Goal: Task Accomplishment & Management: Use online tool/utility

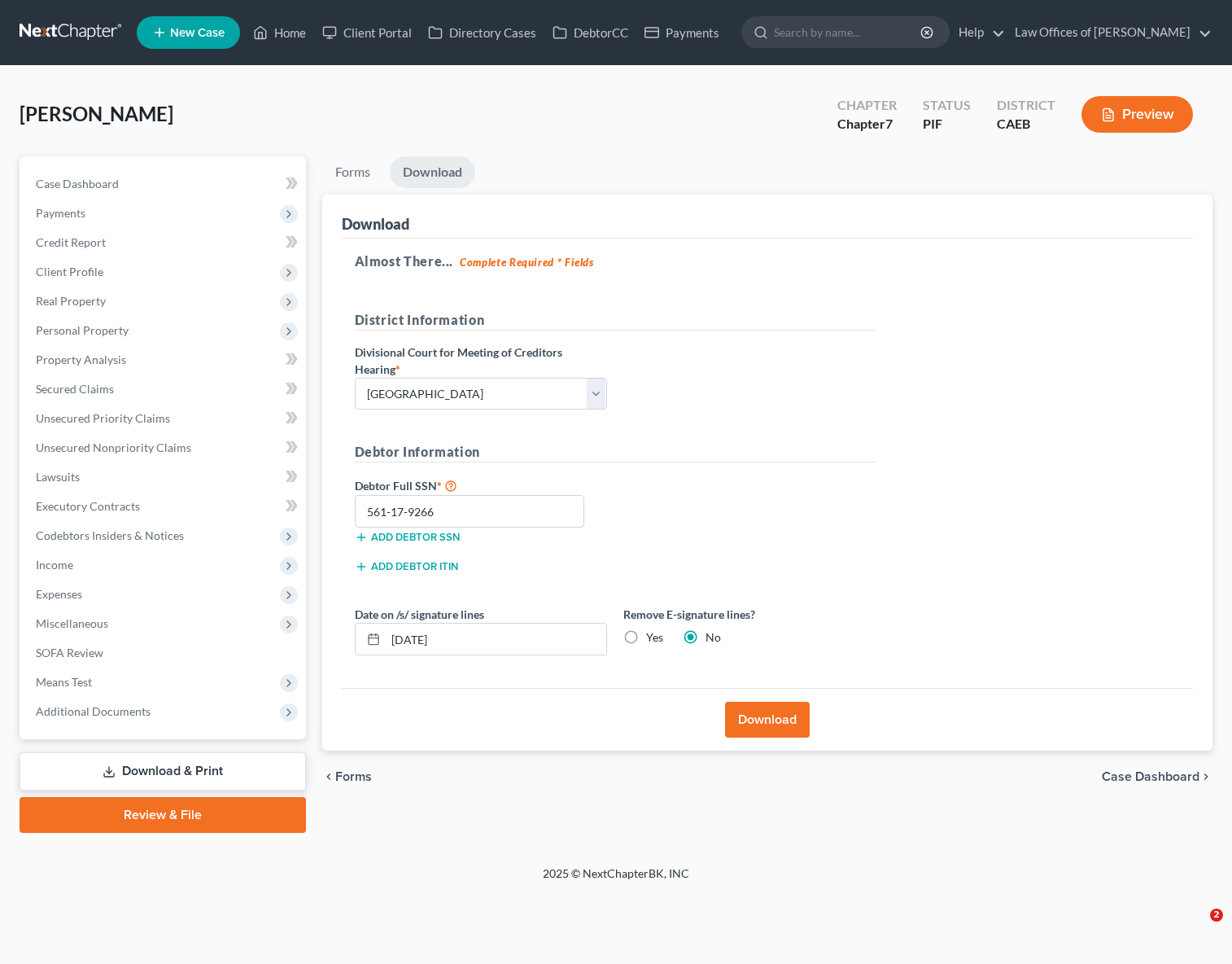
select select "0"
click at [288, 38] on link "Home" at bounding box center [279, 32] width 69 height 29
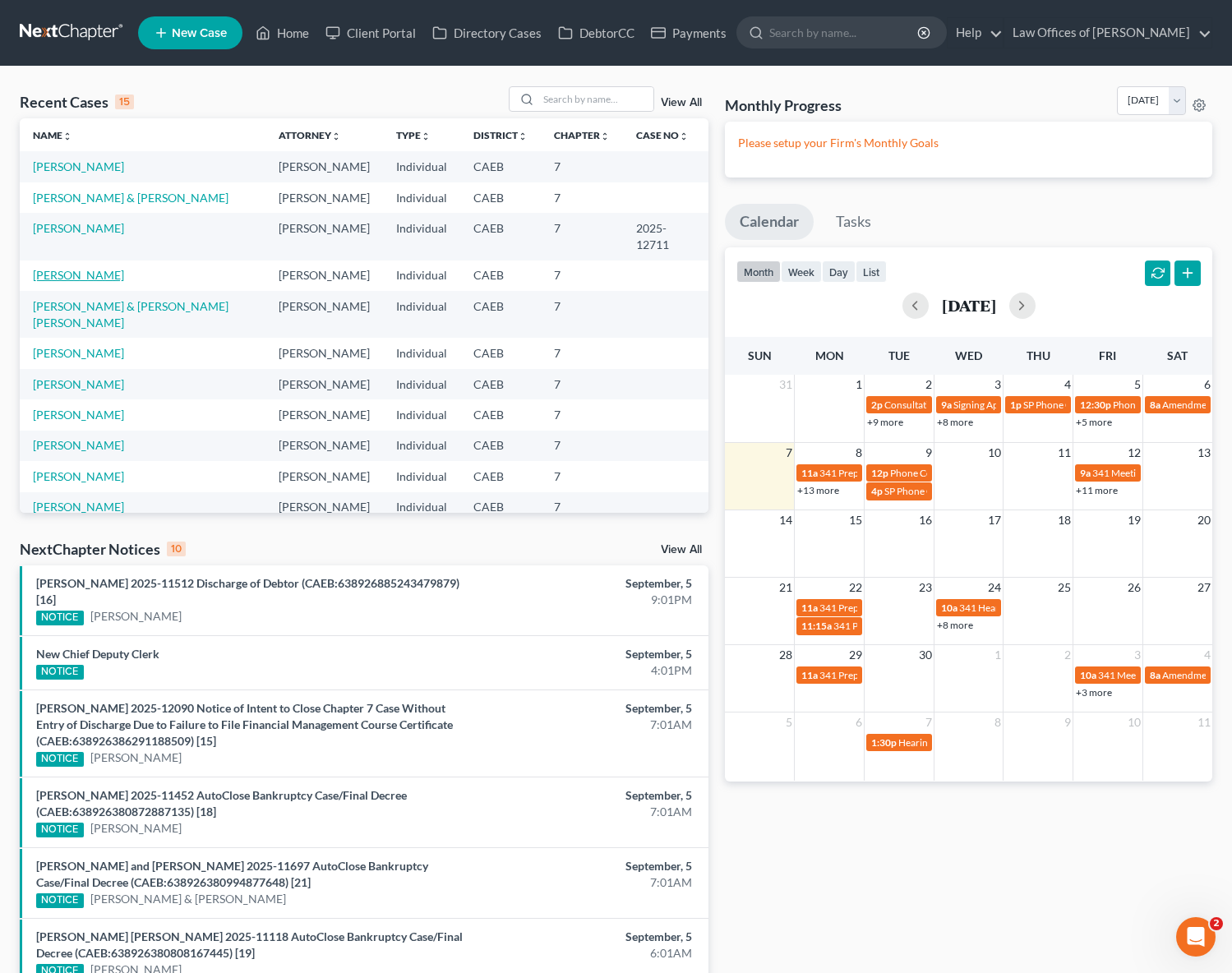
click at [90, 277] on link "[PERSON_NAME]" at bounding box center [78, 274] width 91 height 14
select select "6"
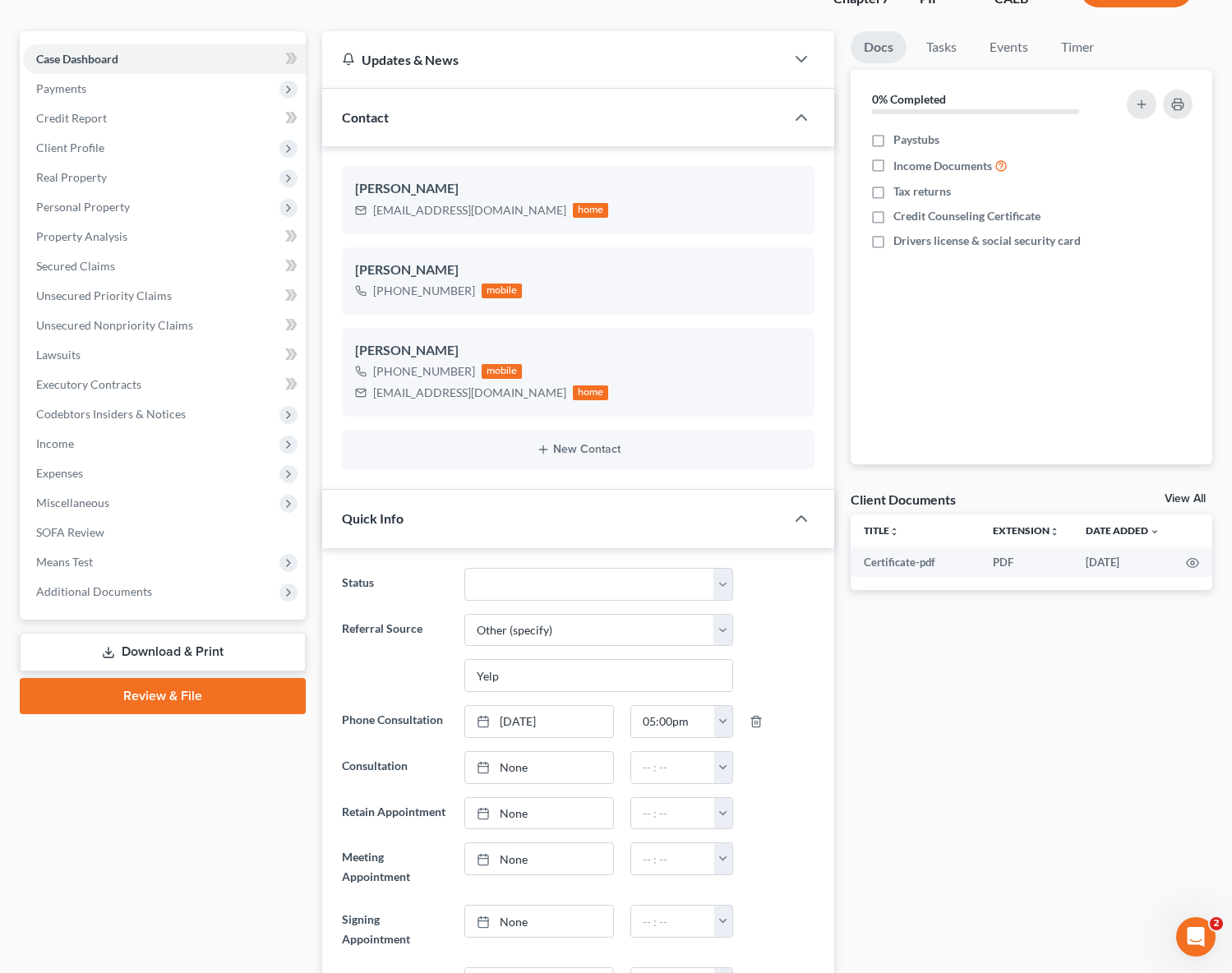
scroll to position [84, 0]
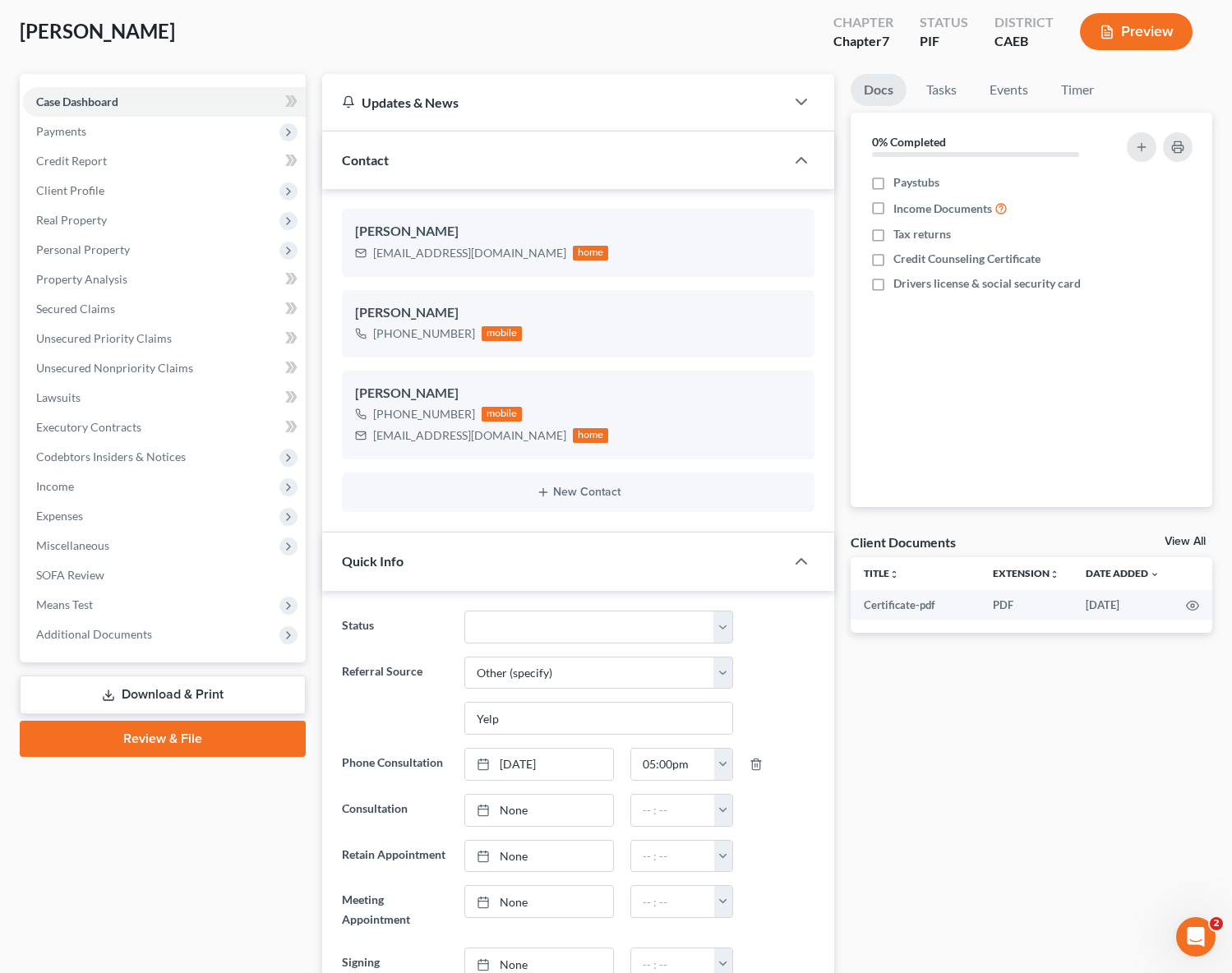
click at [206, 686] on link "Download & Print" at bounding box center [163, 694] width 286 height 38
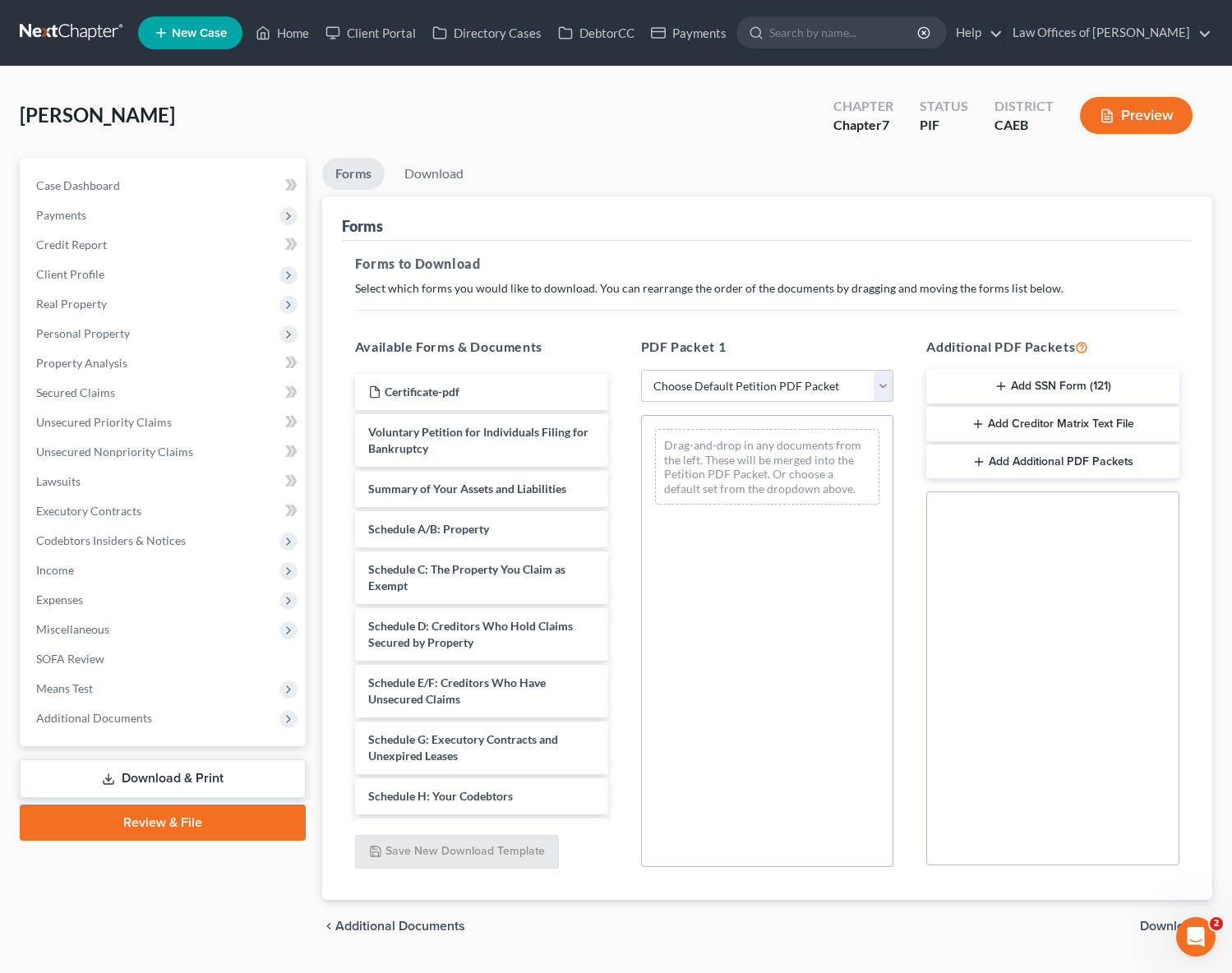
click at [879, 384] on select "Choose Default Petition PDF Packet Complete Bankruptcy Petition (all forms and …" at bounding box center [767, 386] width 253 height 33
select select "5"
click at [641, 369] on select "Choose Default Petition PDF Packet Complete Bankruptcy Petition (all forms and …" at bounding box center [767, 386] width 253 height 33
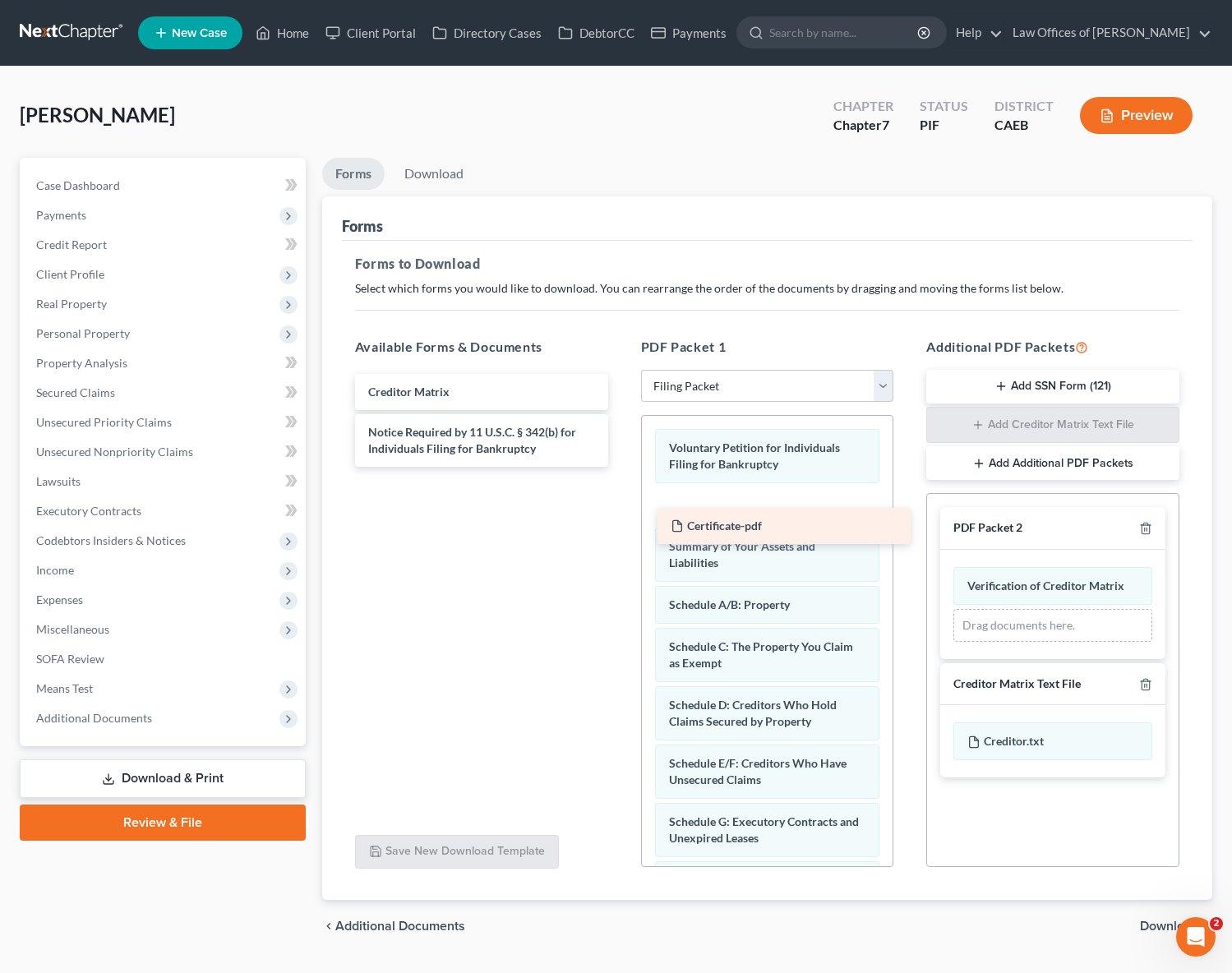
drag, startPoint x: 469, startPoint y: 390, endPoint x: 770, endPoint y: 523, distance: 329.1
click at [621, 466] on div "Certificate-pdf Certificate-pdf Creditor Matrix Notice Required by 11 U.S.C. § …" at bounding box center [481, 419] width 279 height 93
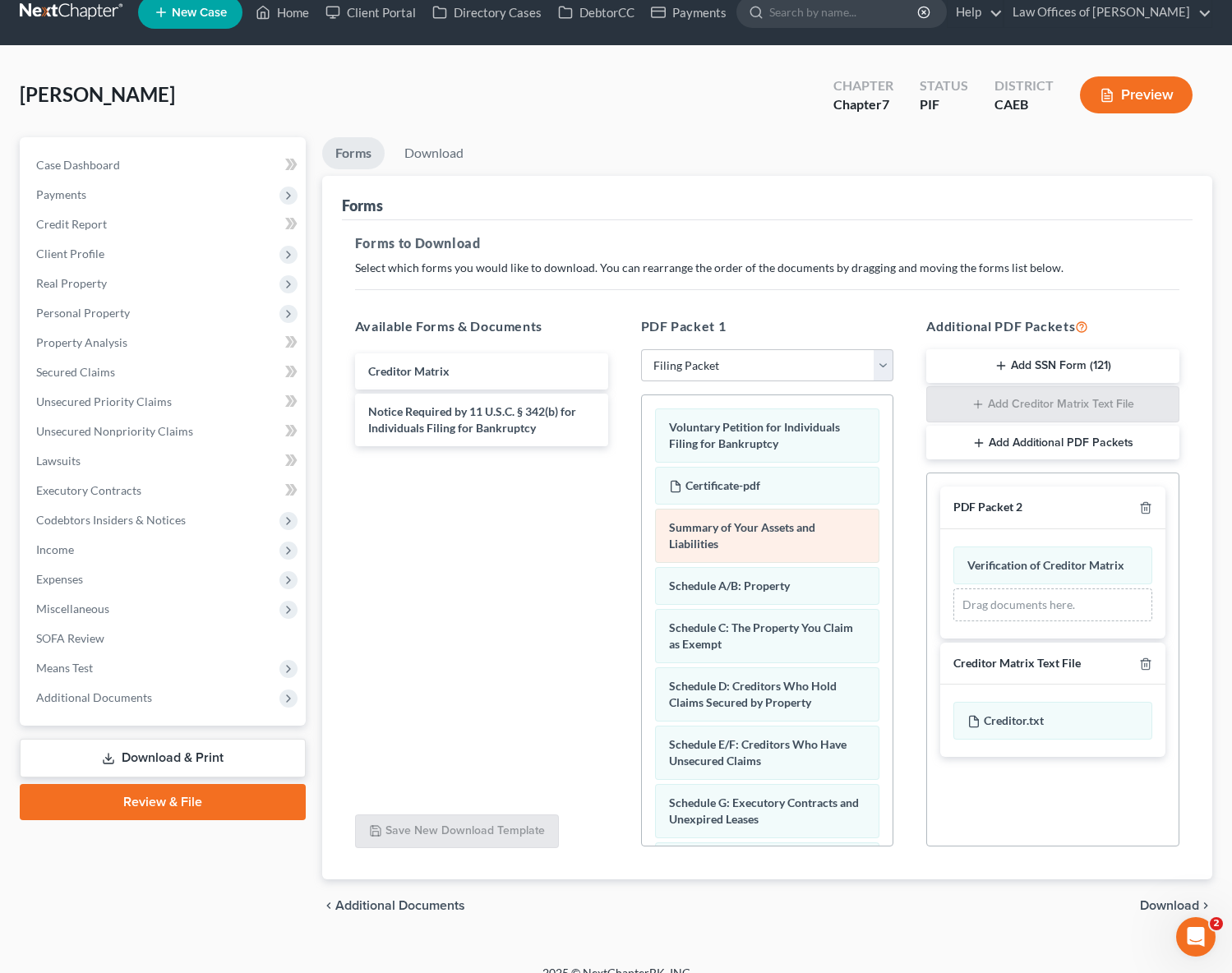
scroll to position [41, 0]
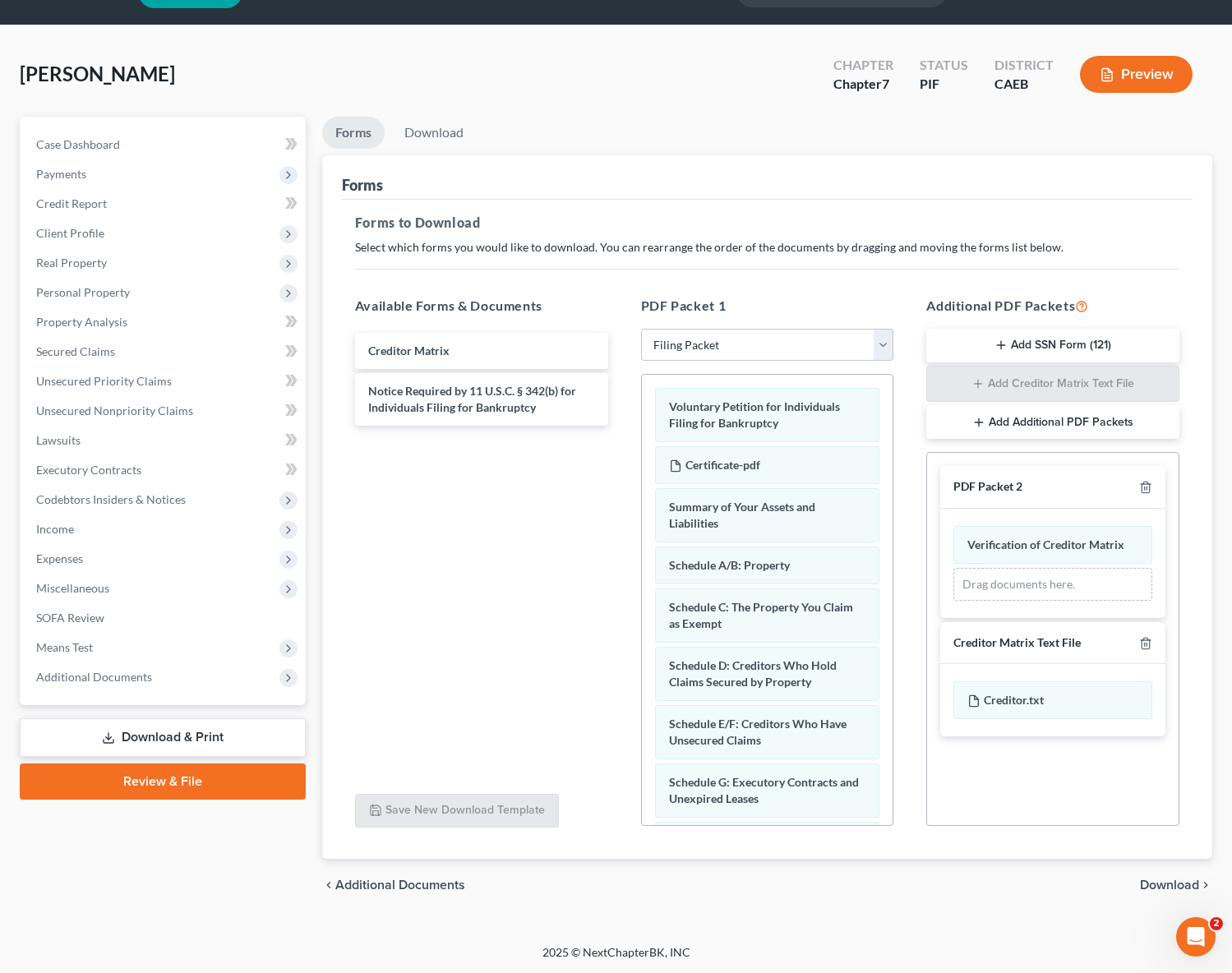
click at [1155, 886] on span "Download" at bounding box center [1169, 884] width 59 height 13
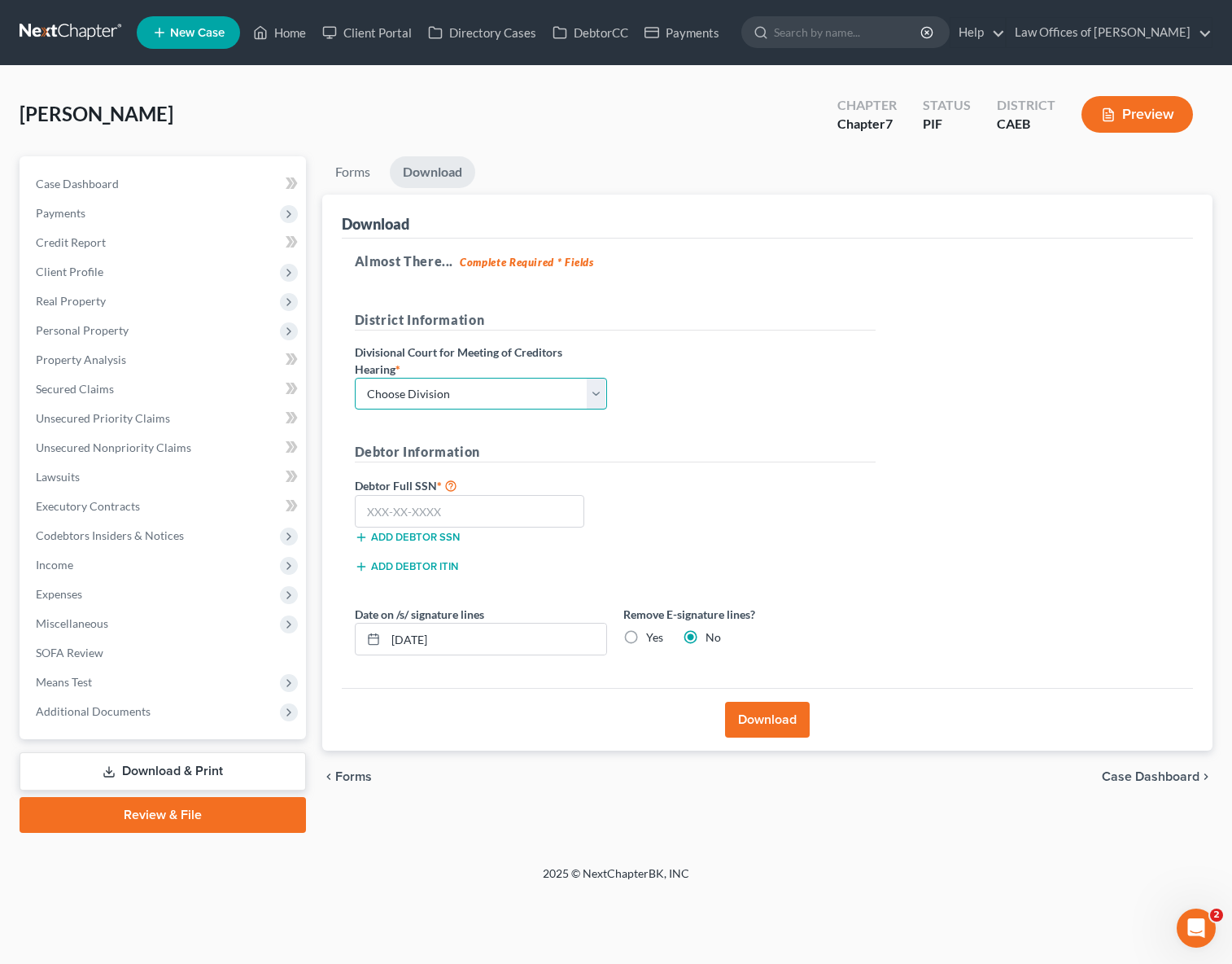
click at [594, 391] on select "Choose Division Fresno Modesto [GEOGRAPHIC_DATA]" at bounding box center [482, 394] width 252 height 33
select select "0"
click at [355, 378] on select "Choose Division Fresno Modesto [GEOGRAPHIC_DATA]" at bounding box center [482, 394] width 252 height 33
click at [483, 506] on input "text" at bounding box center [470, 512] width 230 height 33
type input "612-12-6543"
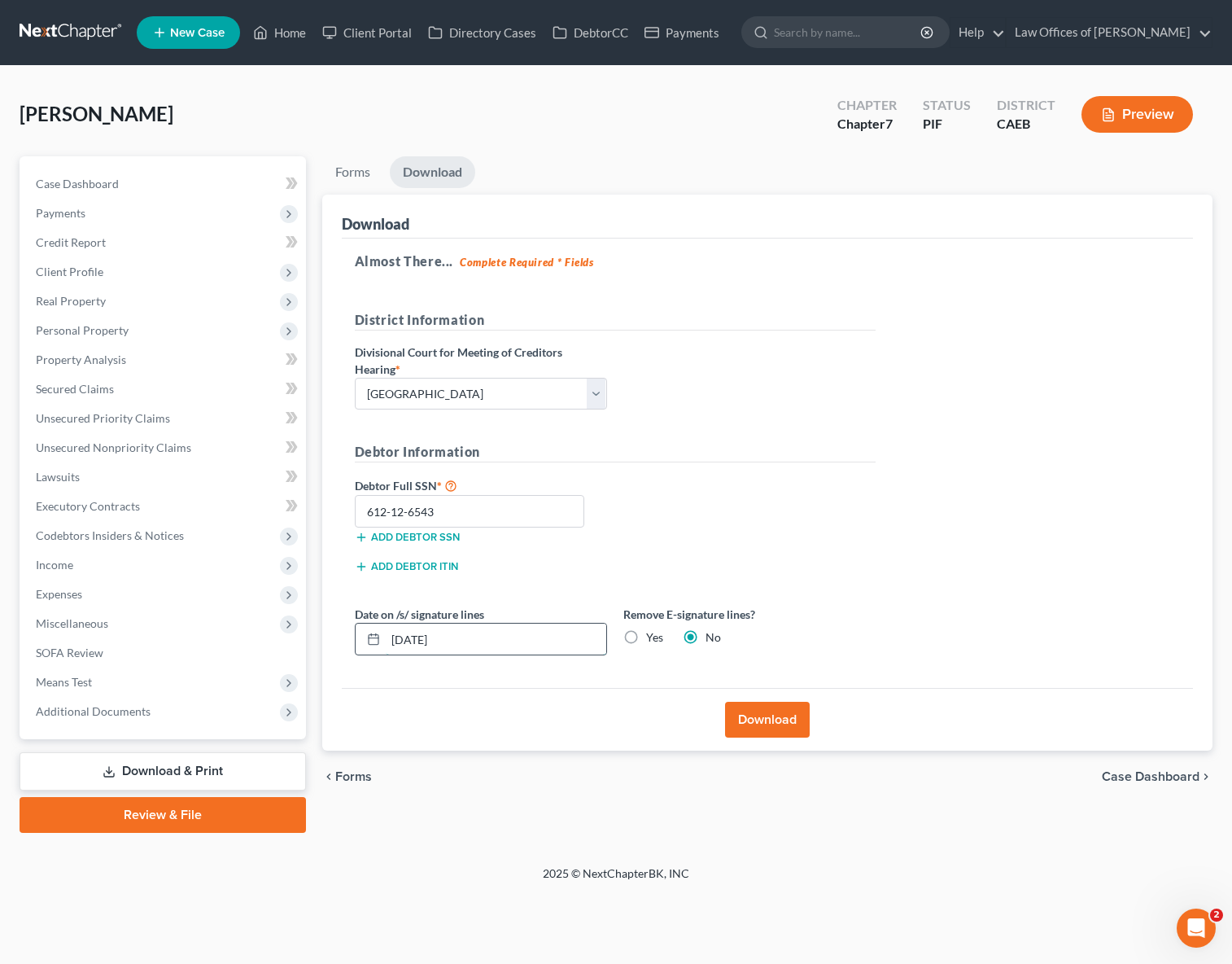
click at [532, 638] on input "[DATE]" at bounding box center [495, 639] width 220 height 31
type input "[DATE]"
click at [772, 716] on button "Download" at bounding box center [767, 719] width 84 height 36
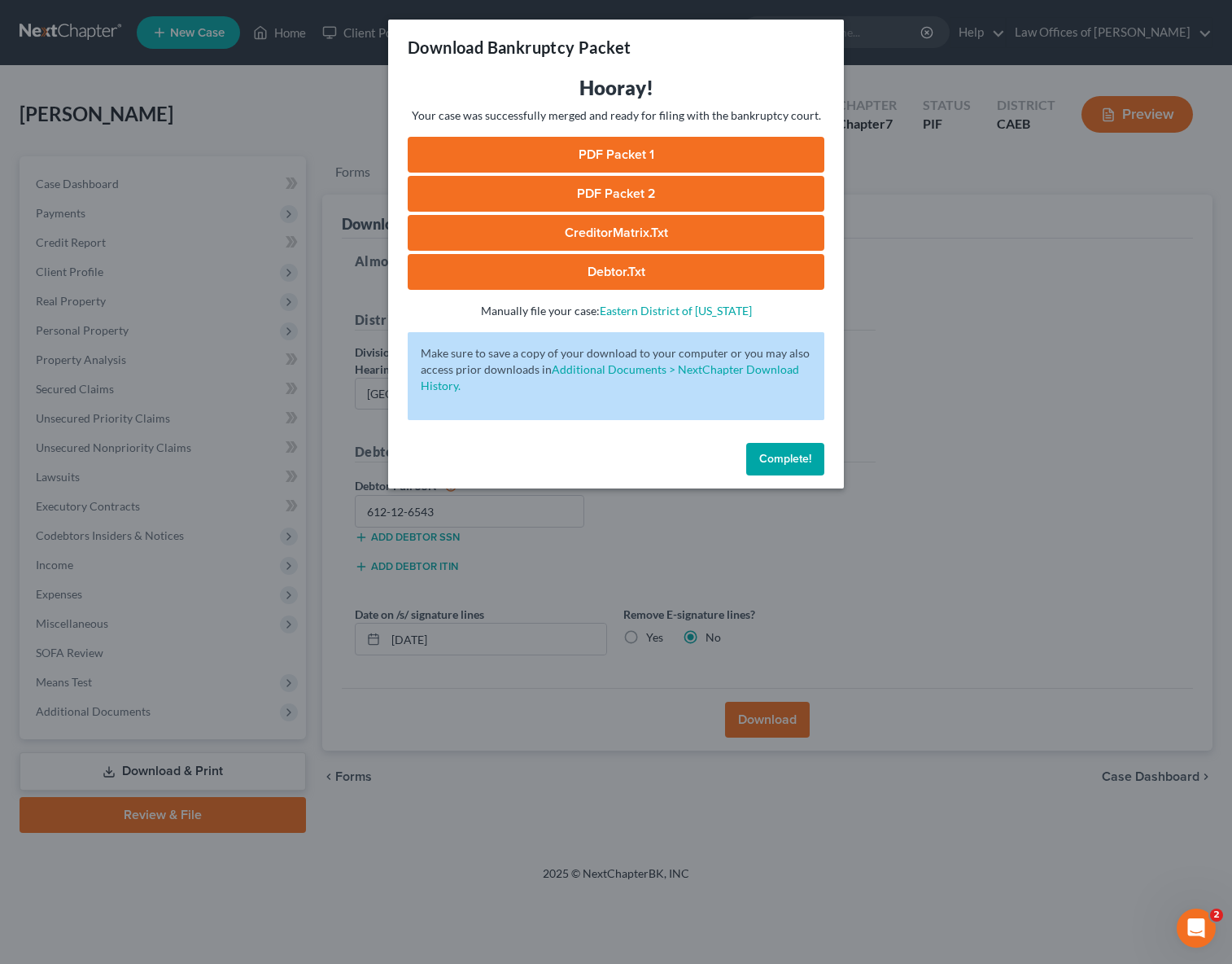
click at [657, 149] on link "PDF Packet 1" at bounding box center [616, 154] width 416 height 36
click at [617, 194] on link "PDF Packet 2" at bounding box center [616, 193] width 416 height 36
click at [670, 233] on link "CreditorMatrix.txt" at bounding box center [616, 232] width 416 height 36
click at [679, 283] on link "Debtor.txt" at bounding box center [616, 272] width 416 height 36
click at [781, 461] on span "Complete!" at bounding box center [785, 458] width 52 height 14
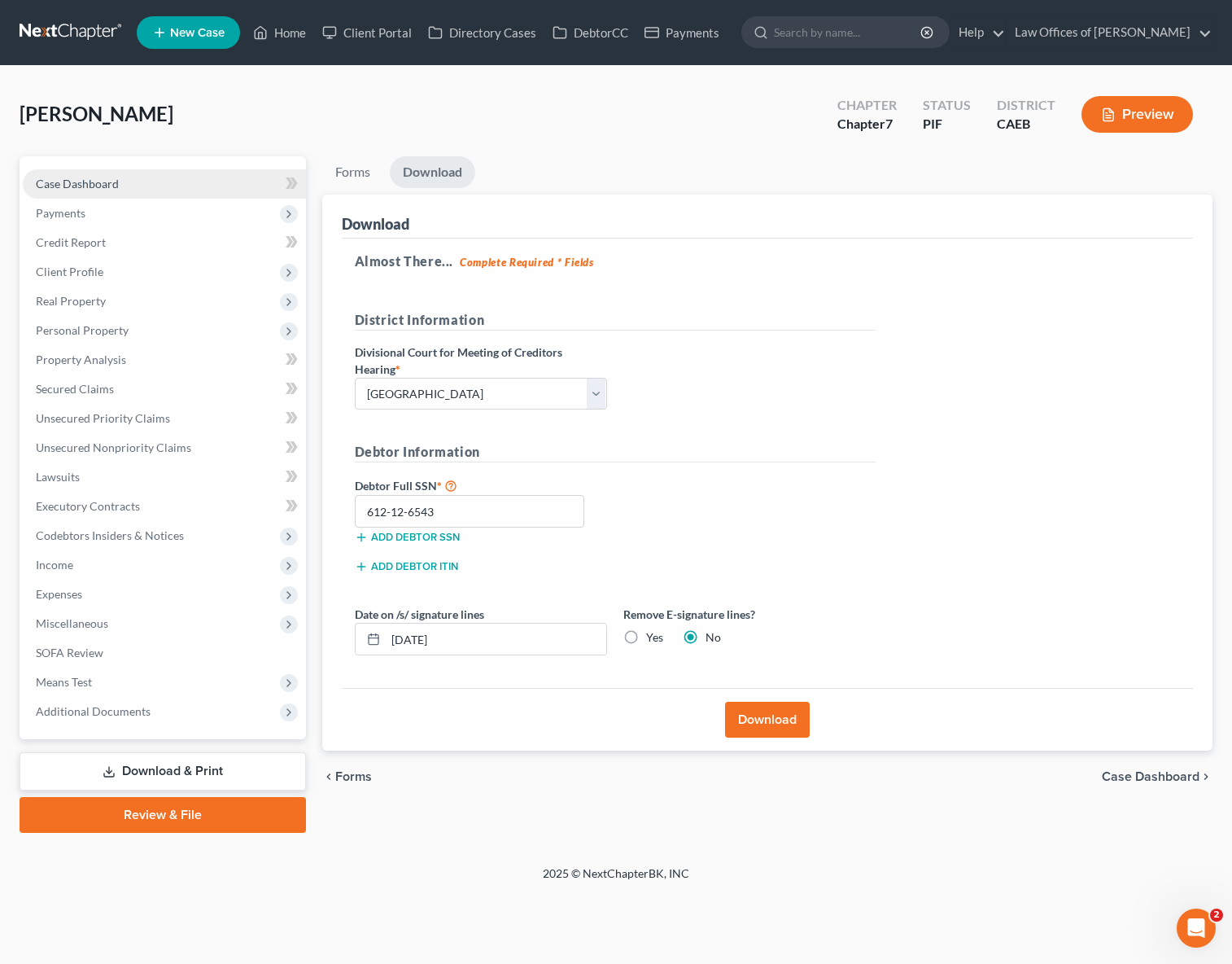
click at [142, 183] on link "Case Dashboard" at bounding box center [164, 183] width 283 height 29
select select "6"
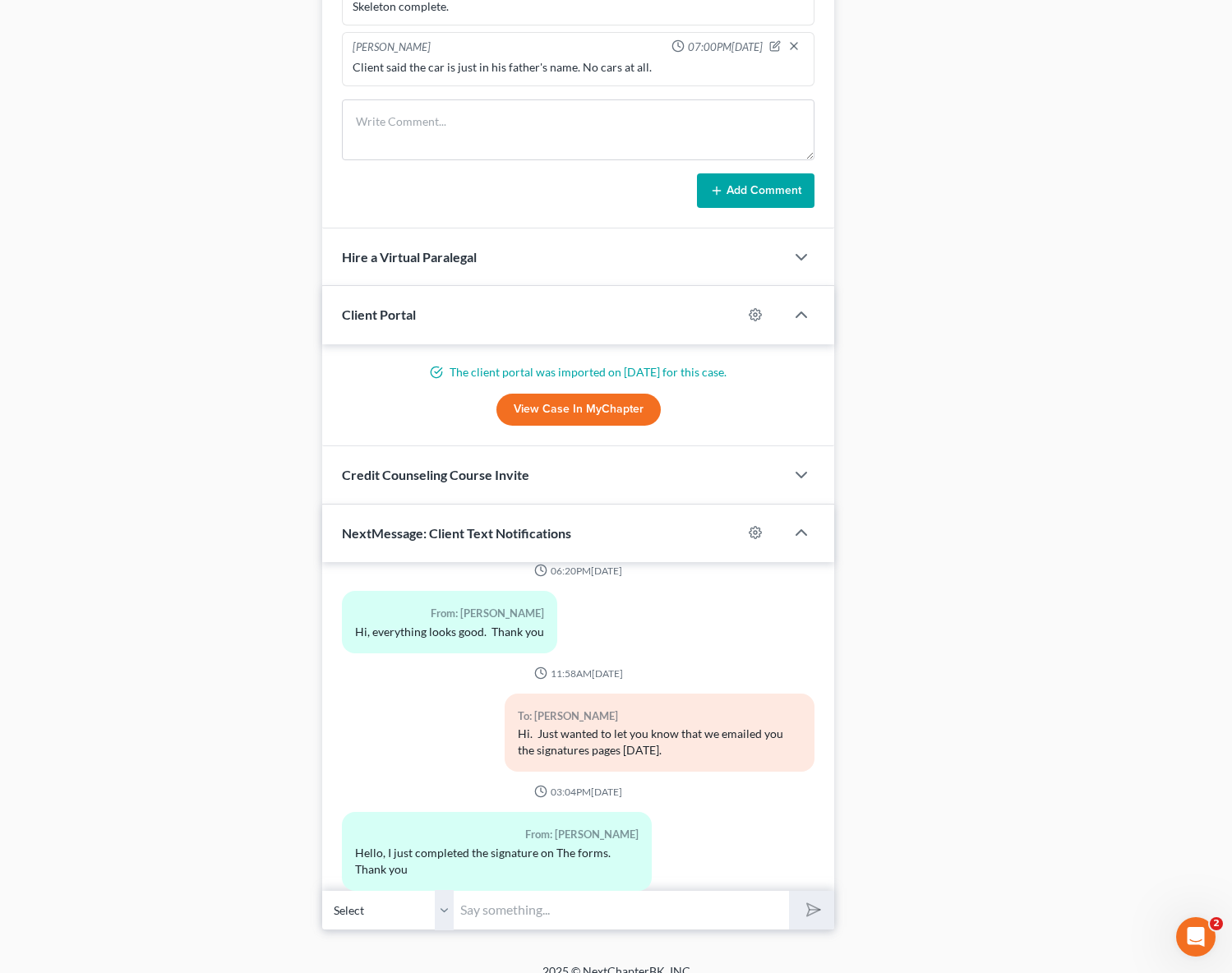
scroll to position [1541, 0]
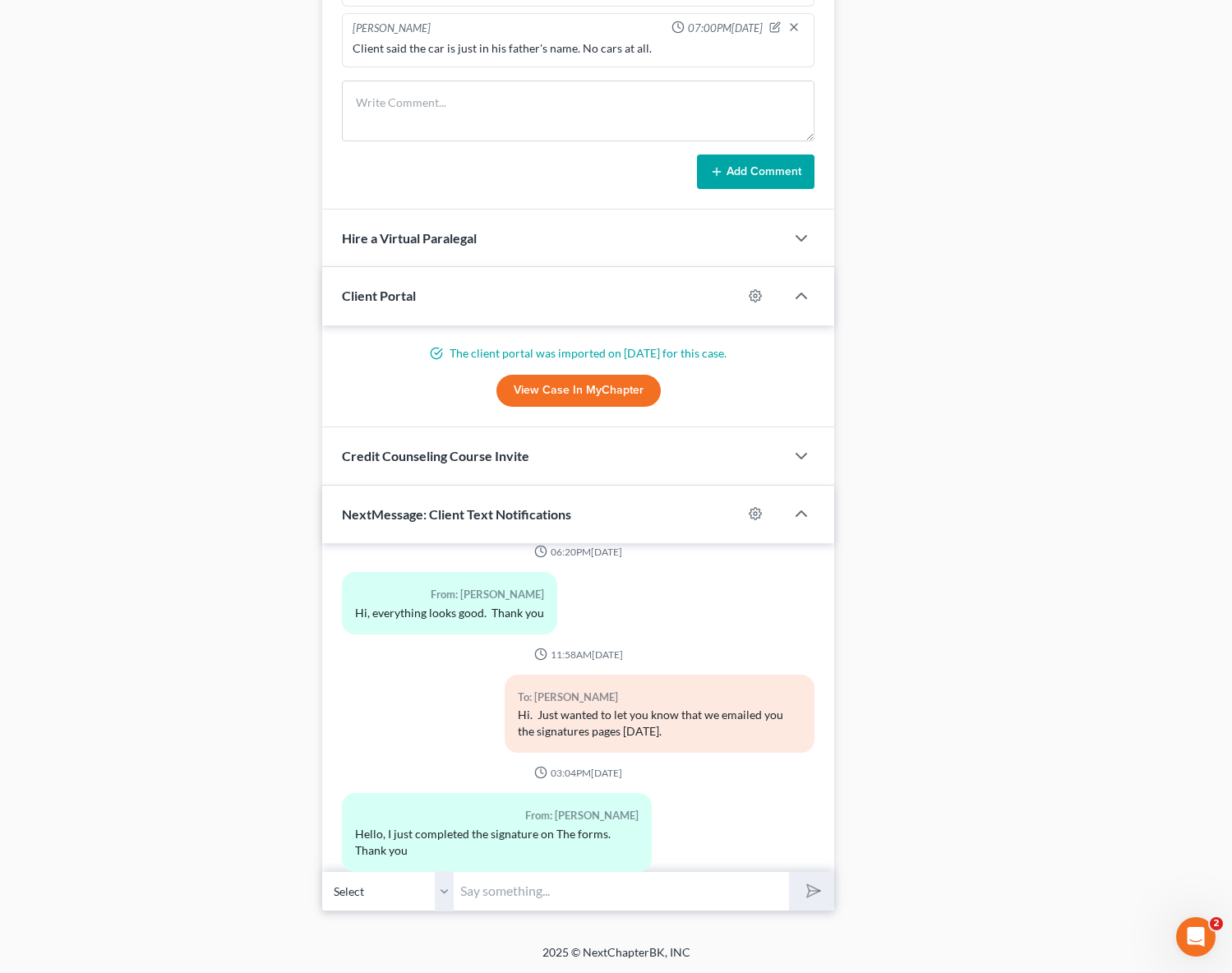
click at [508, 887] on input "text" at bounding box center [621, 891] width 335 height 40
type input "H"
type input "Got it, thank you. We were about to file your case and realized that we don't h…"
click at [789, 872] on button "submit" at bounding box center [812, 891] width 45 height 38
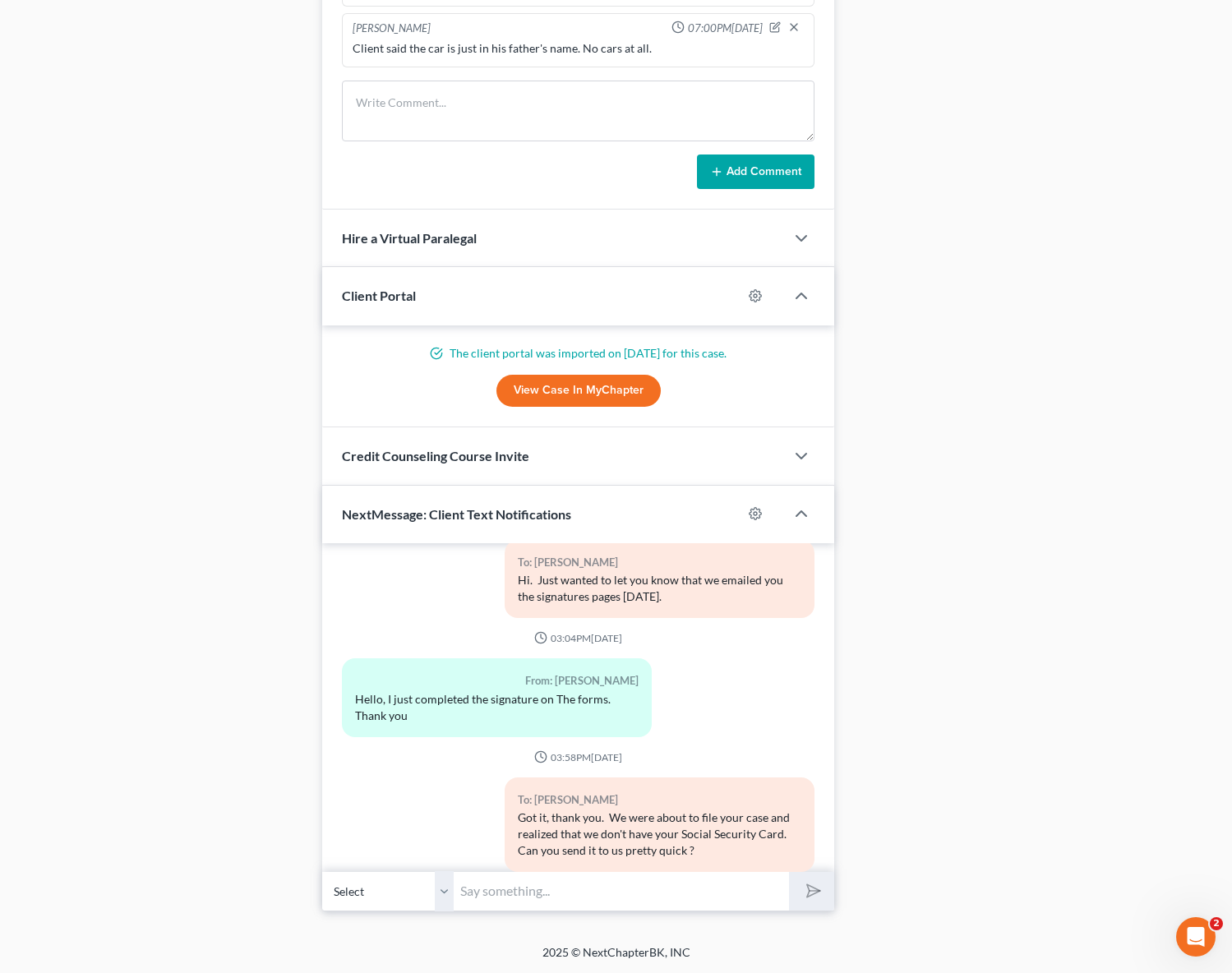
scroll to position [3770, 0]
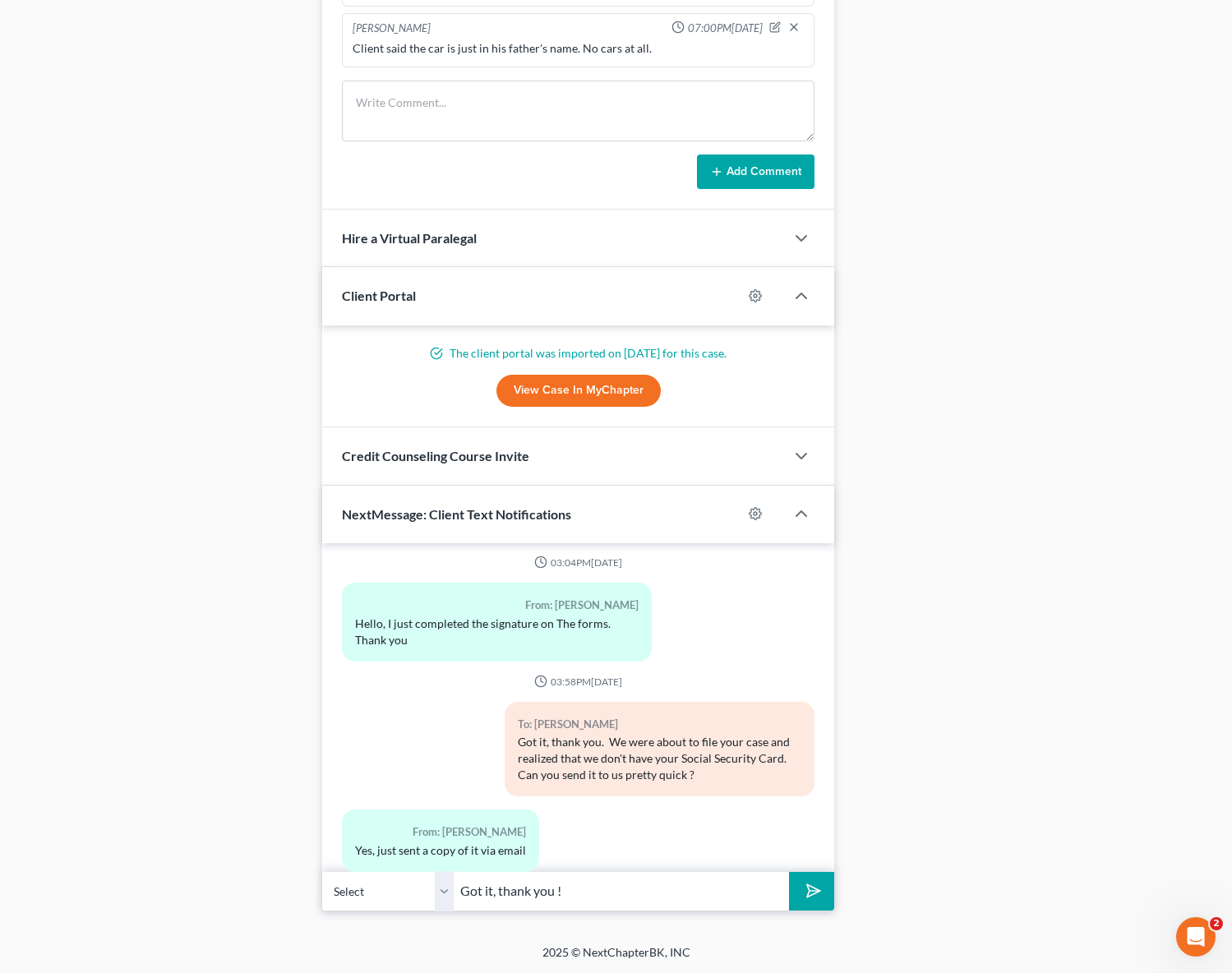
type input "Got it, thank you !"
click at [789, 872] on button "submit" at bounding box center [812, 891] width 45 height 38
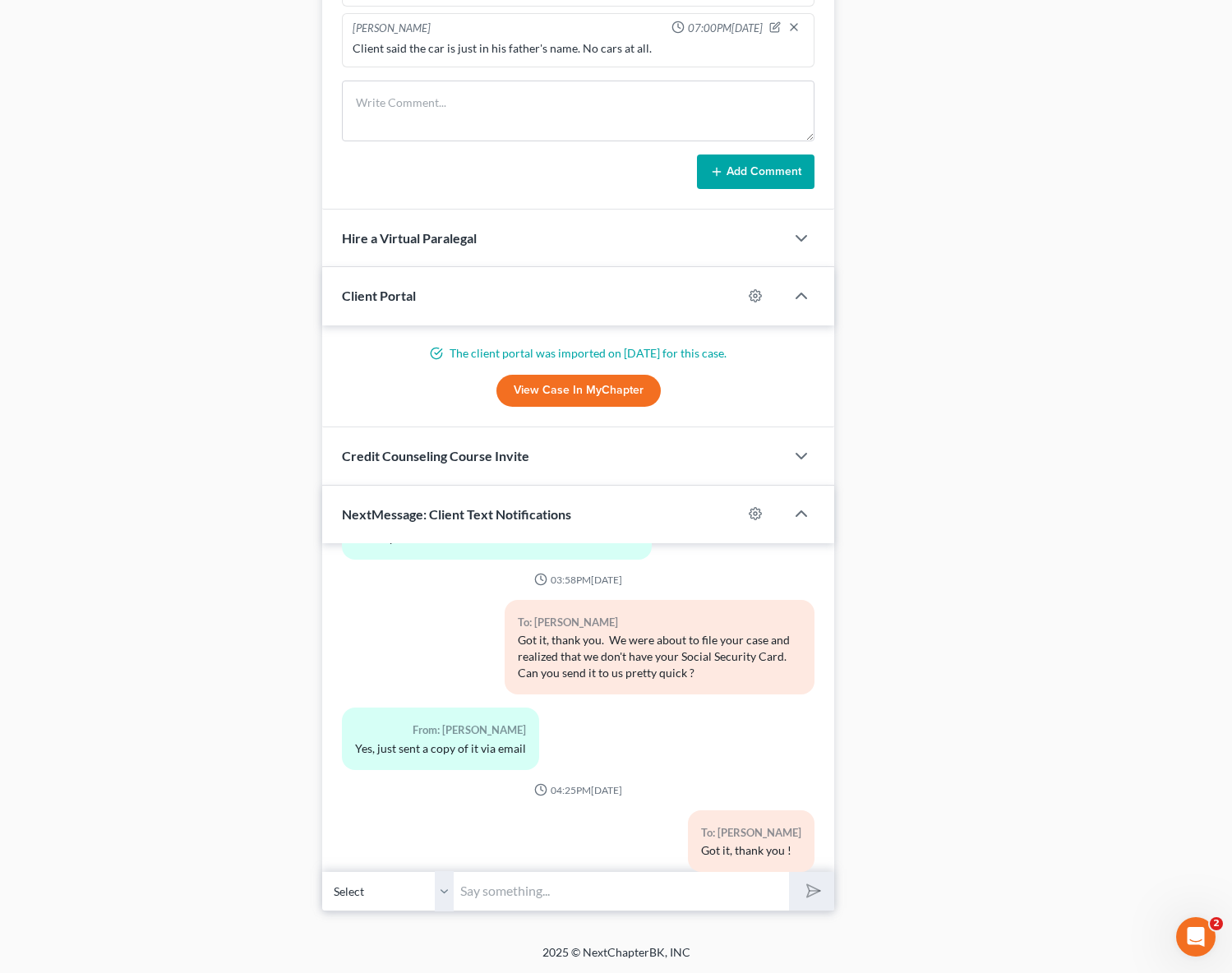
click at [412, 810] on div "To: [PERSON_NAME] Got it, thank you !" at bounding box center [578, 848] width 490 height 74
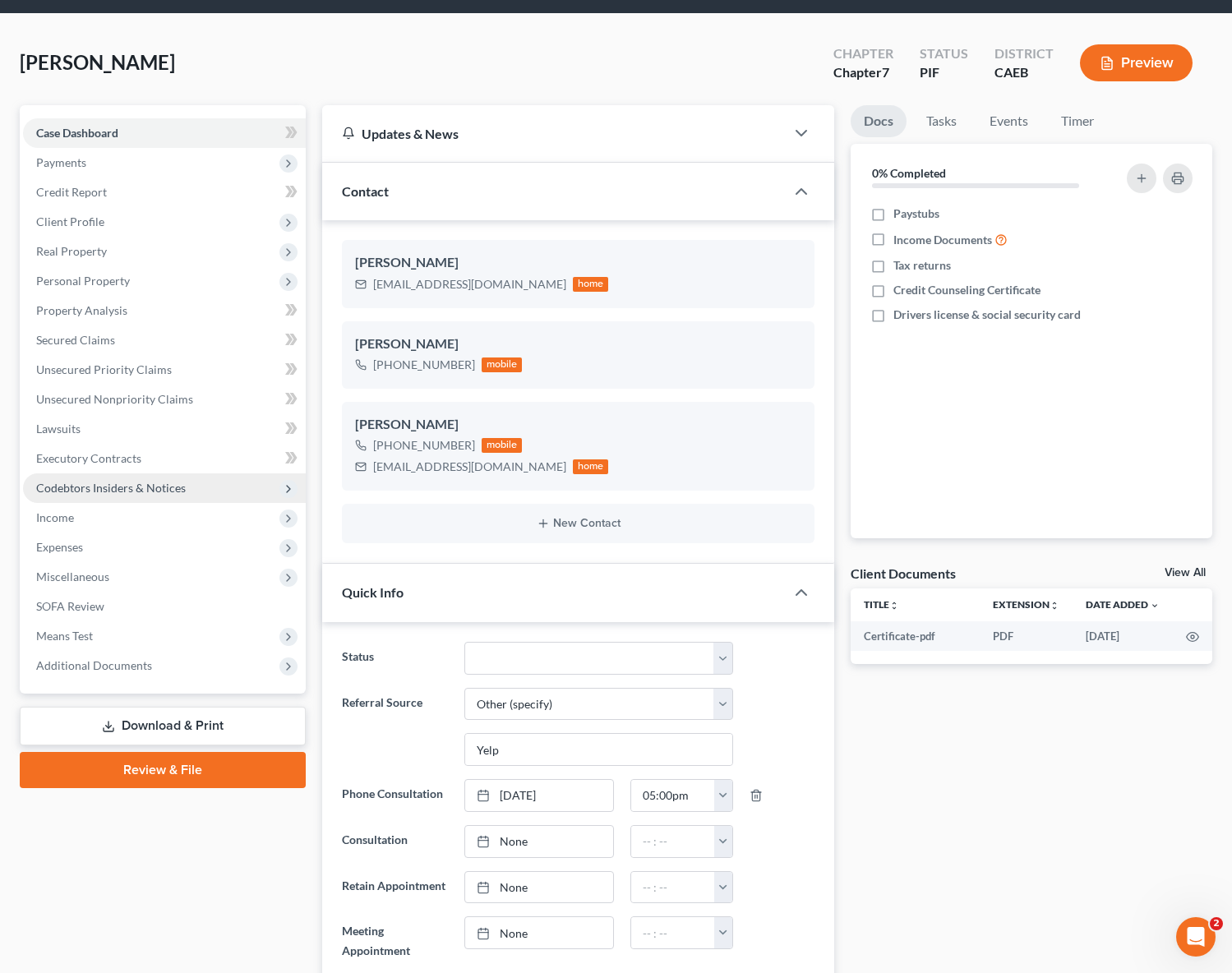
scroll to position [0, 0]
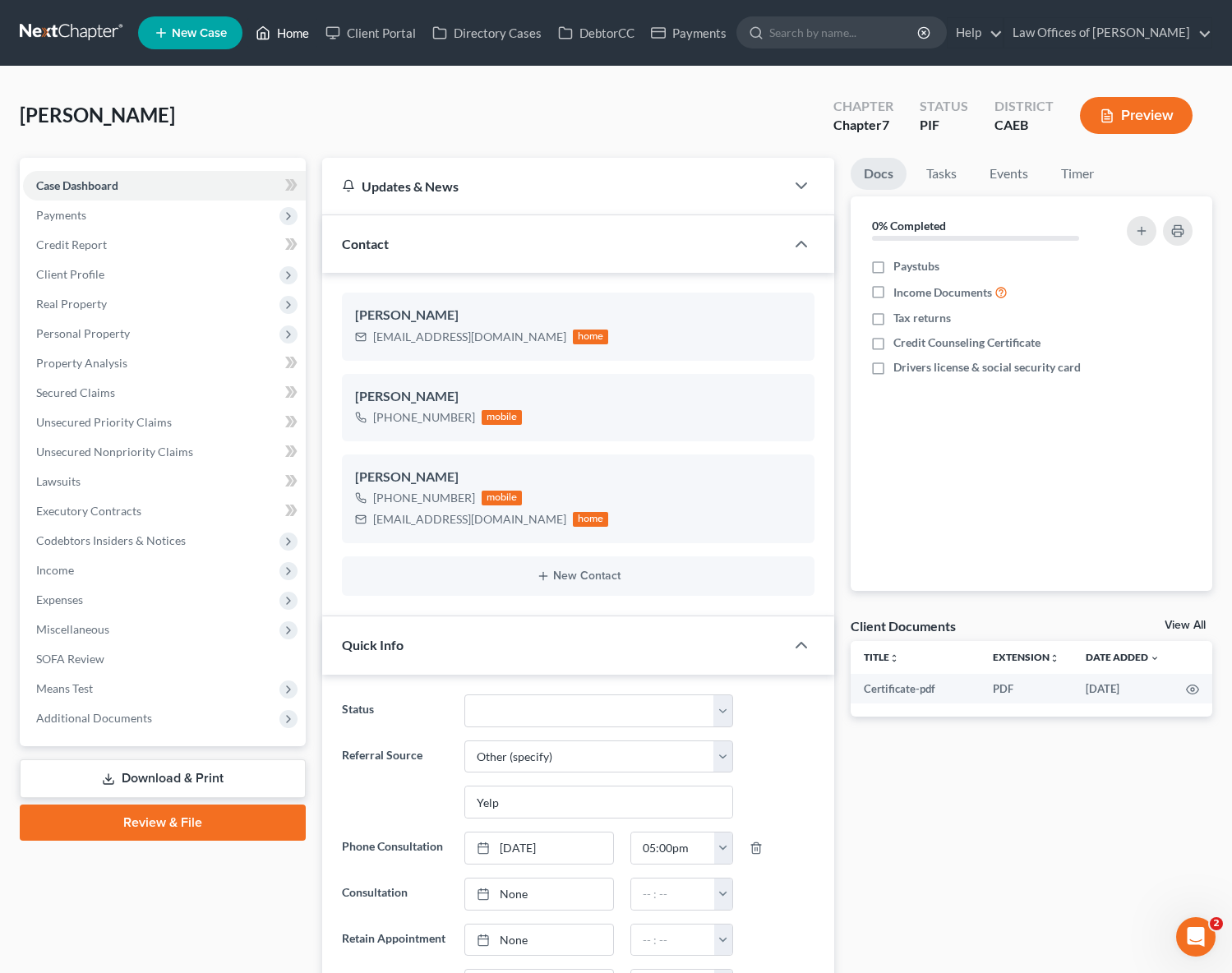
click at [290, 35] on link "Home" at bounding box center [281, 32] width 70 height 29
